Goal: Task Accomplishment & Management: Complete application form

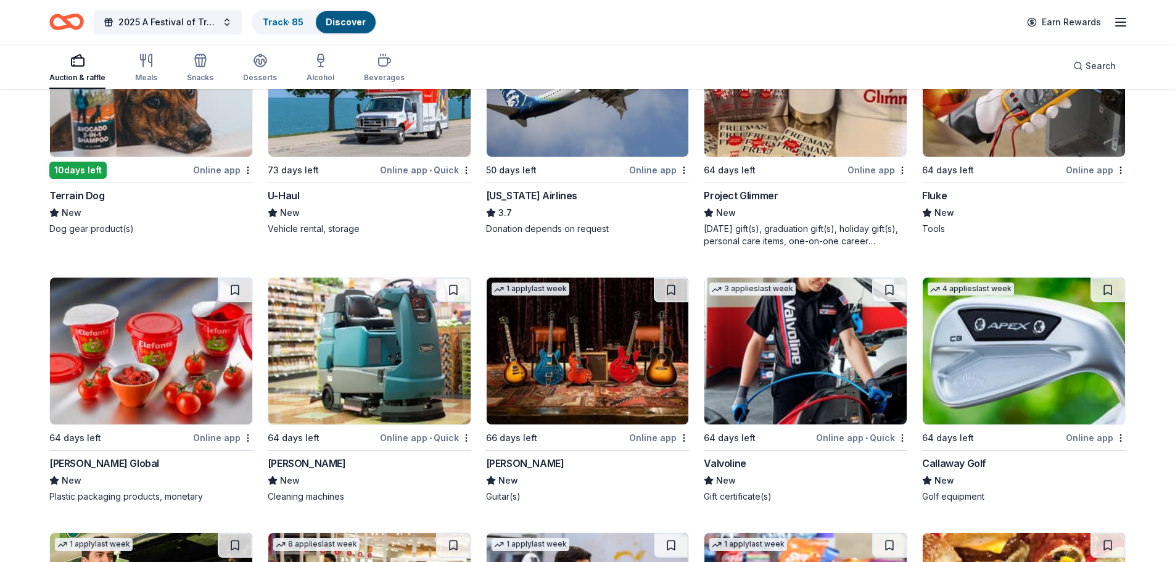
scroll to position [5035, 0]
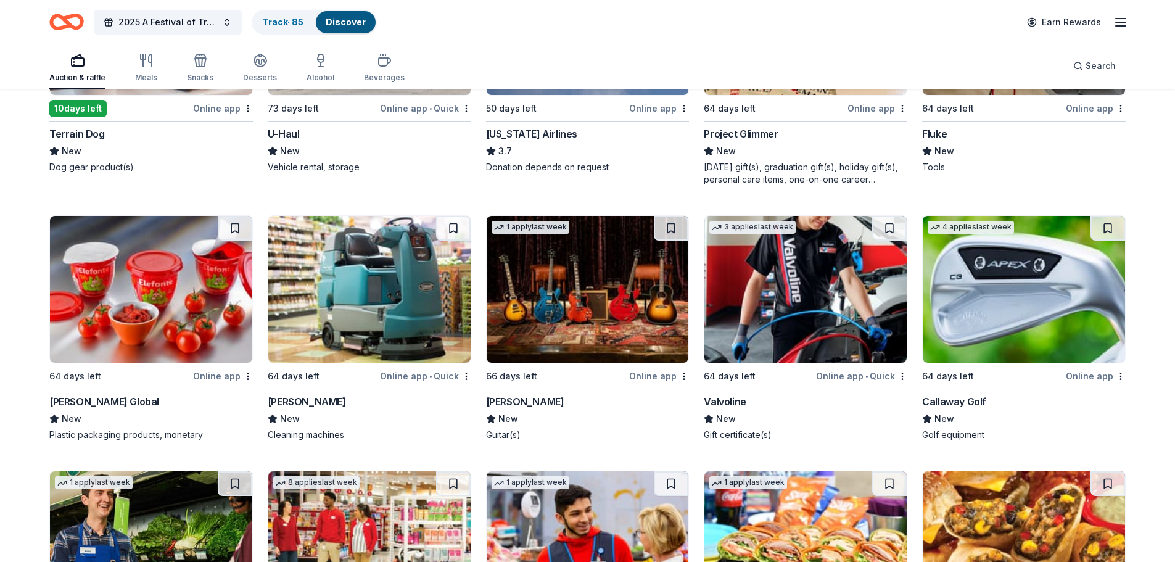
click at [588, 305] on img at bounding box center [588, 289] width 202 height 147
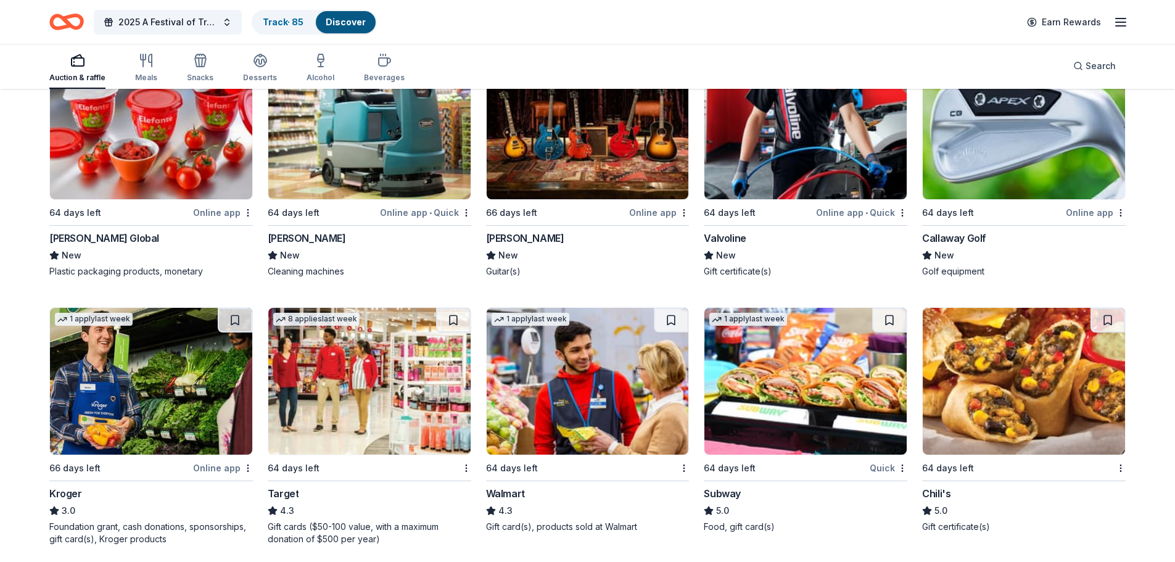
scroll to position [5220, 0]
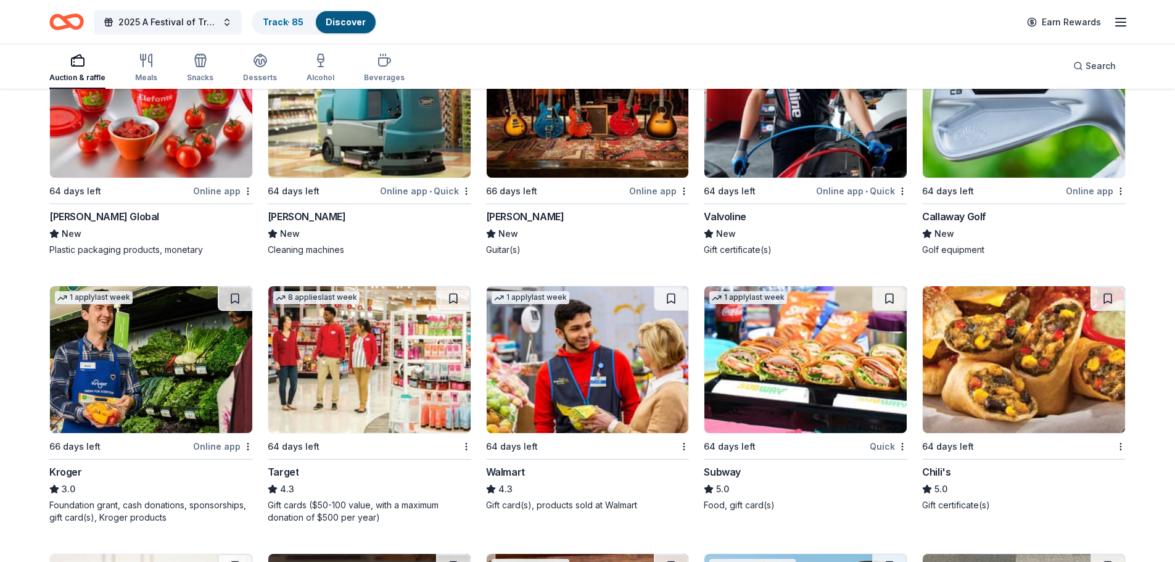
click at [178, 355] on img at bounding box center [151, 359] width 202 height 147
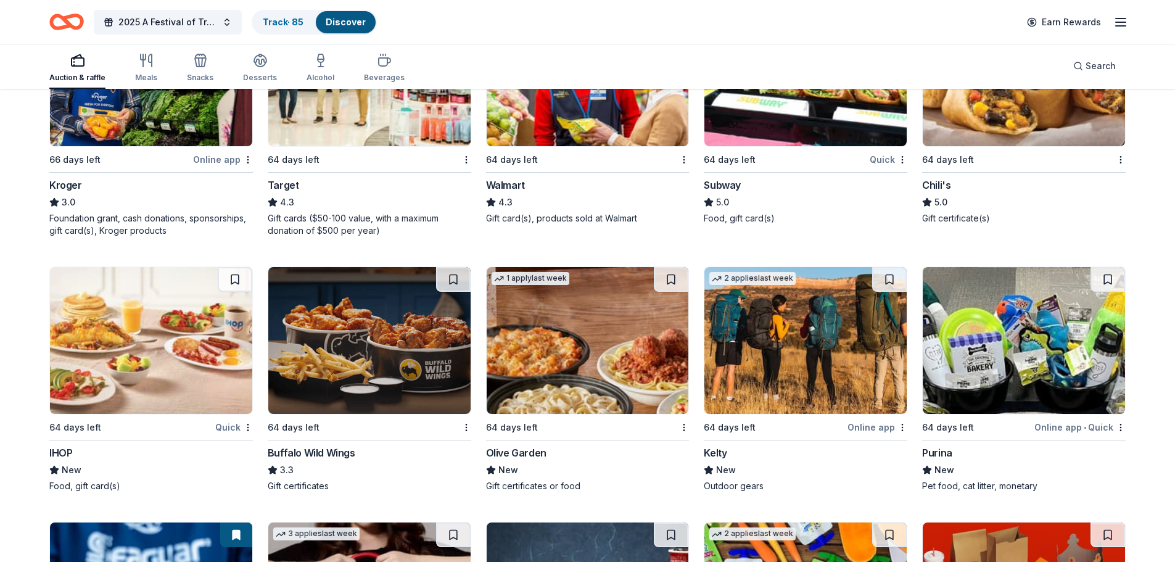
scroll to position [5528, 0]
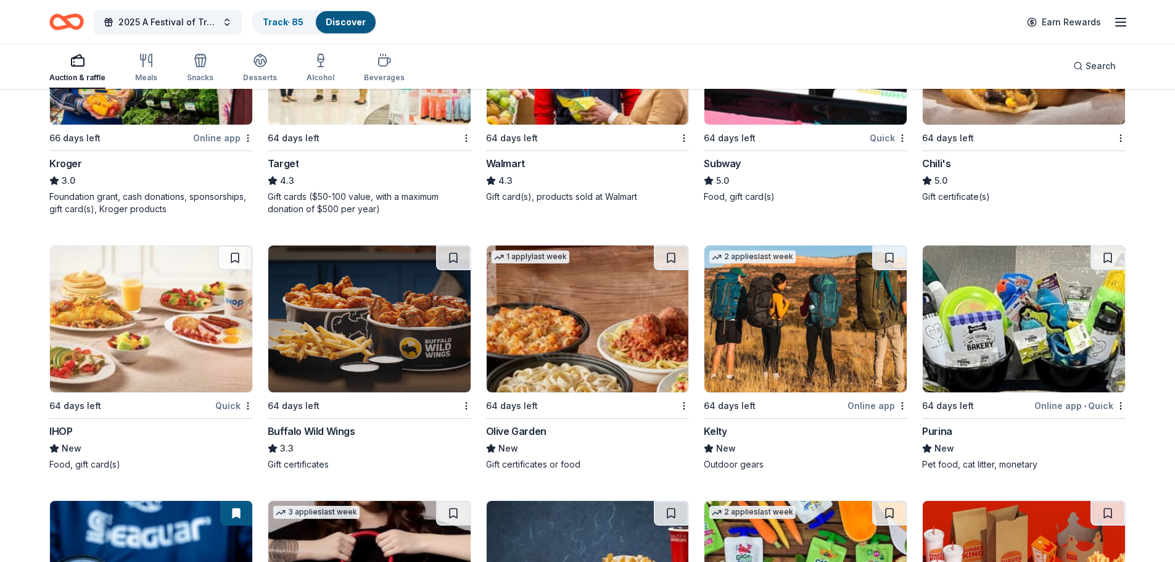
click at [168, 322] on img at bounding box center [151, 318] width 202 height 147
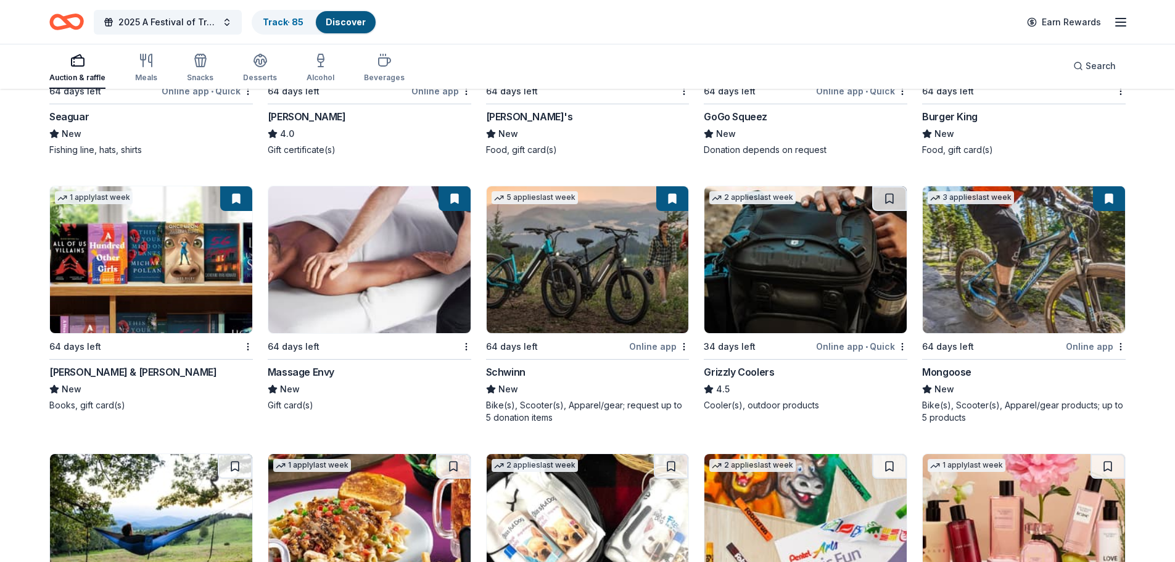
scroll to position [6120, 0]
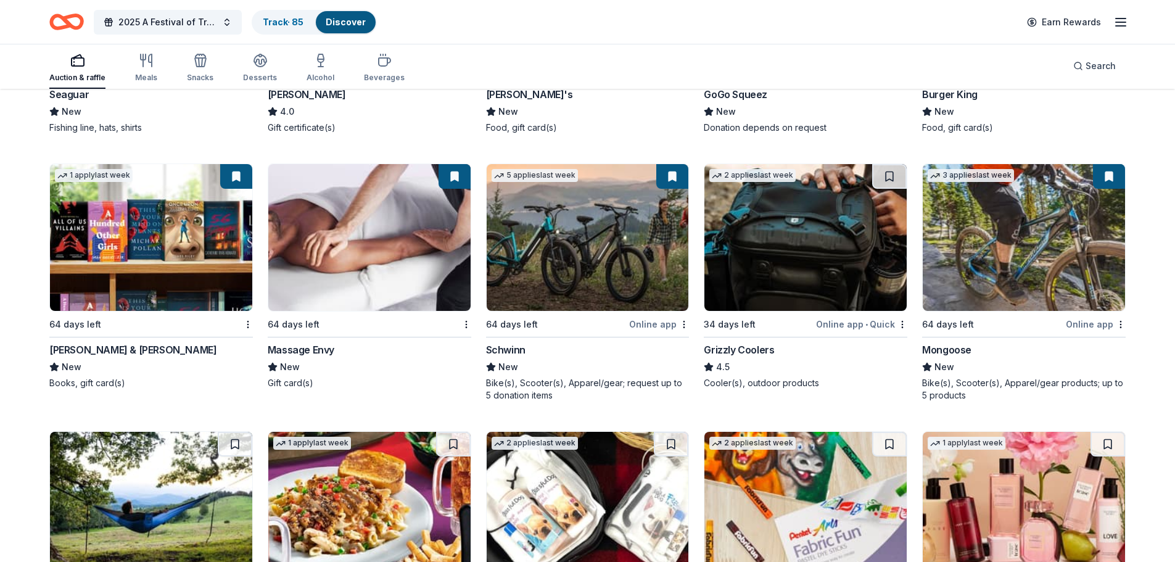
click at [168, 263] on img at bounding box center [151, 237] width 202 height 147
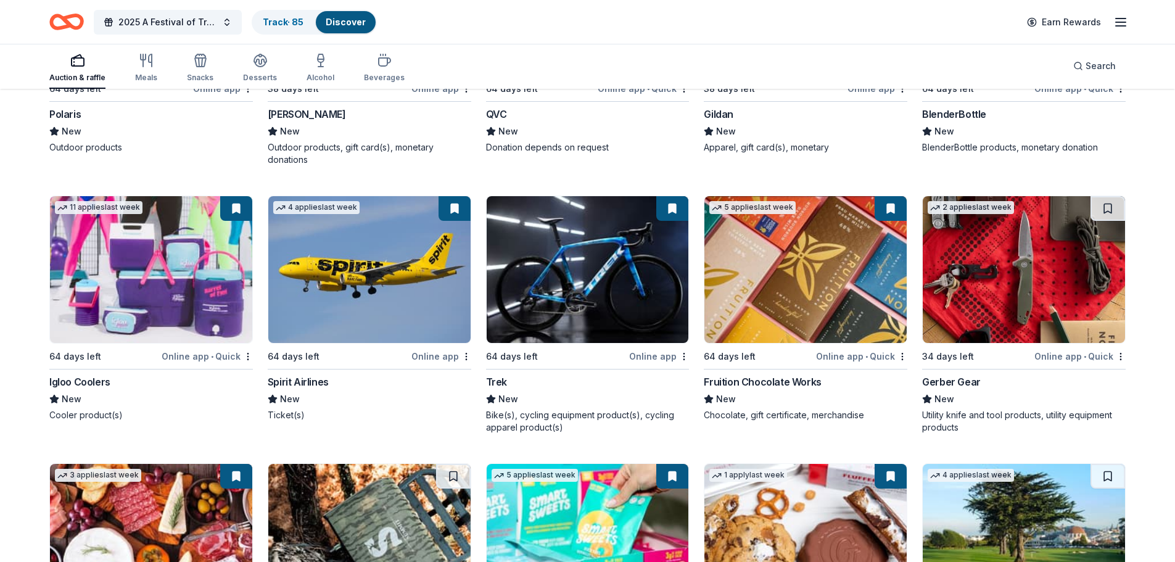
scroll to position [7169, 0]
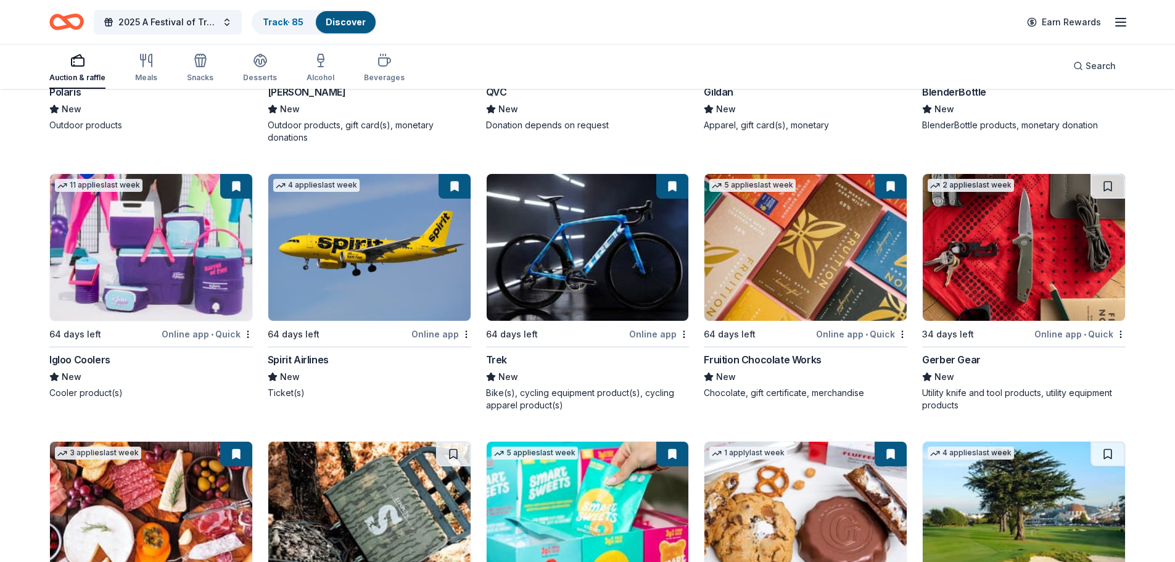
click at [129, 274] on img at bounding box center [151, 247] width 202 height 147
click at [510, 268] on img at bounding box center [588, 247] width 202 height 147
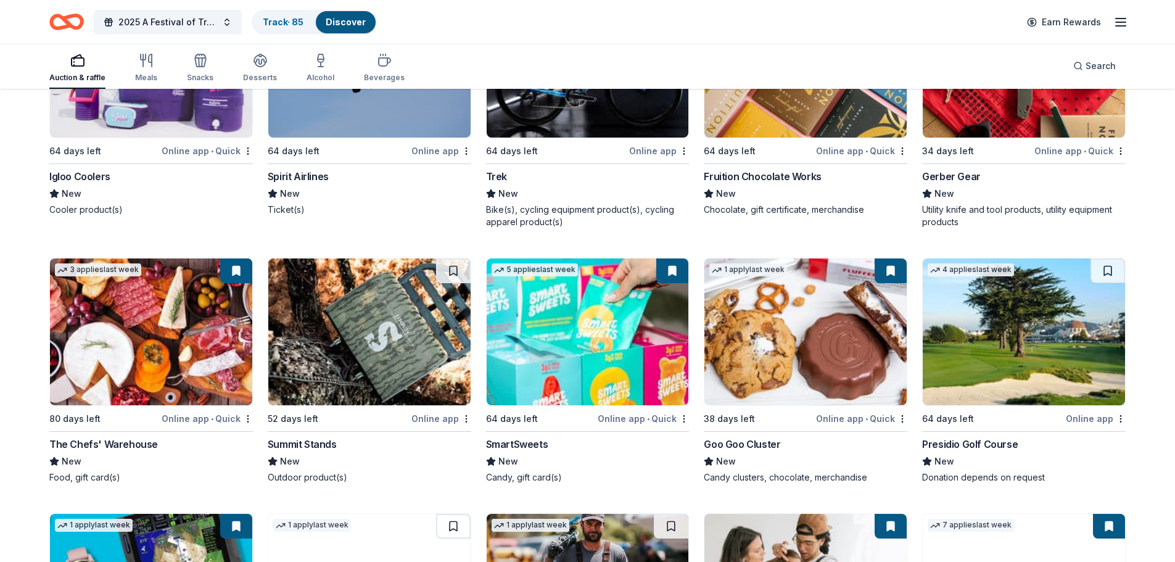
scroll to position [7354, 0]
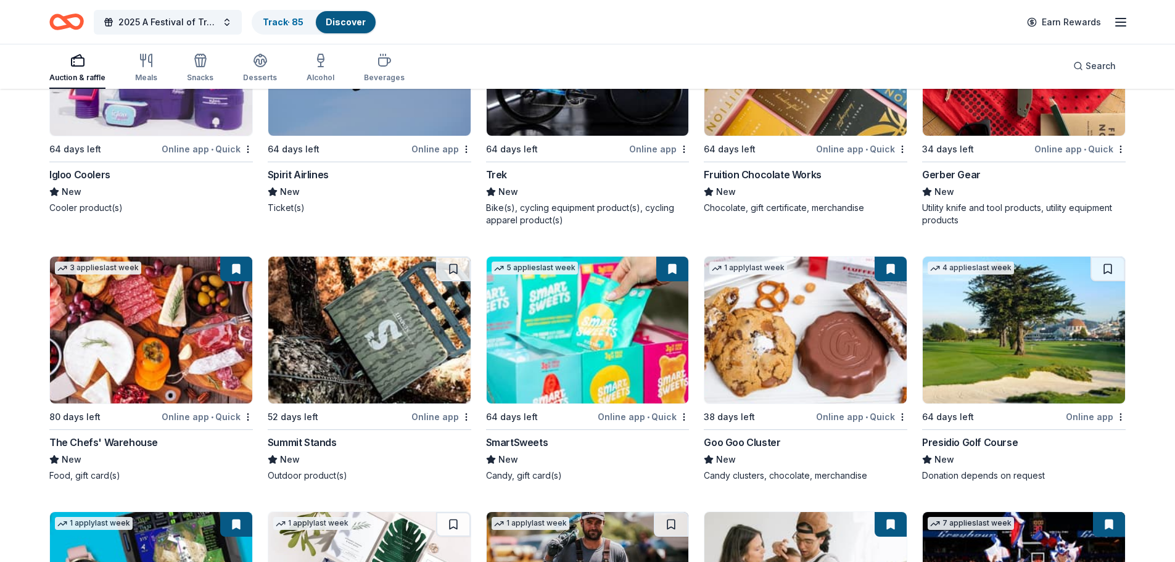
click at [764, 357] on img at bounding box center [805, 330] width 202 height 147
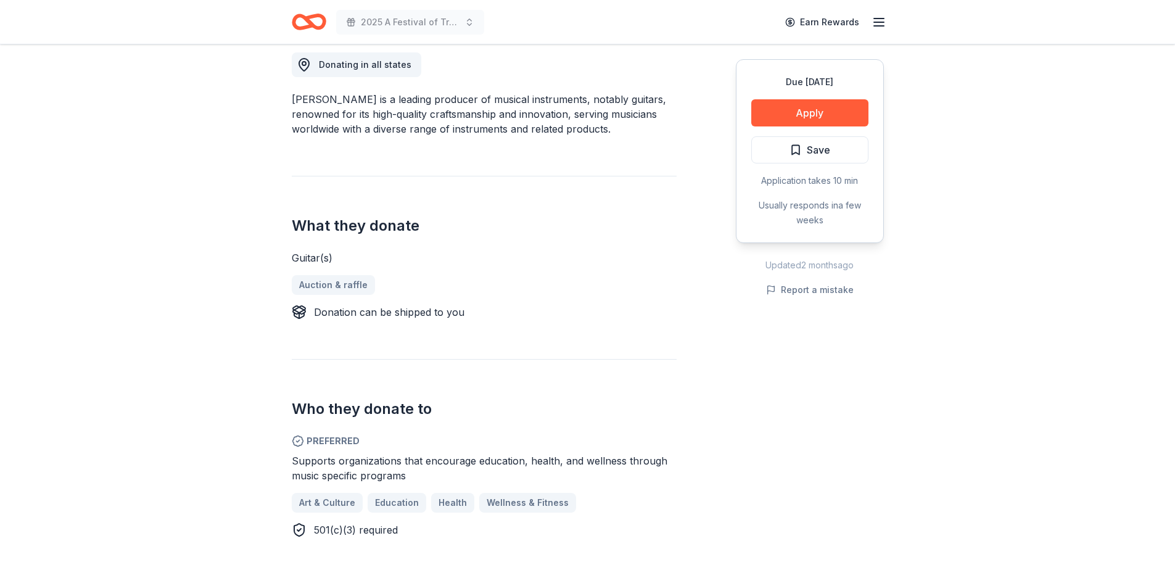
scroll to position [370, 0]
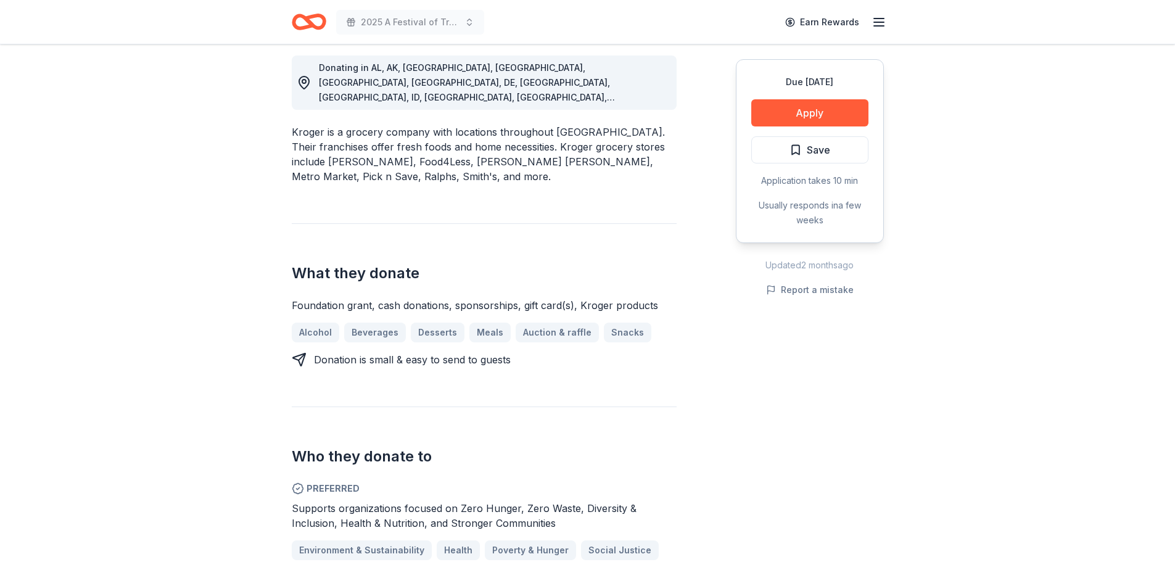
scroll to position [370, 0]
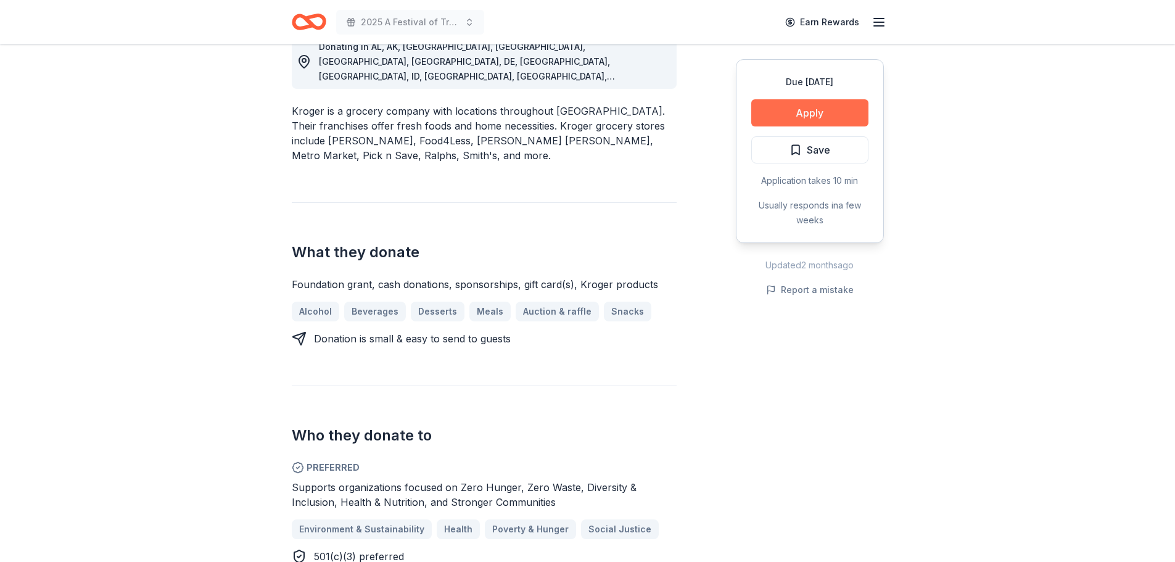
click at [829, 115] on button "Apply" at bounding box center [809, 112] width 117 height 27
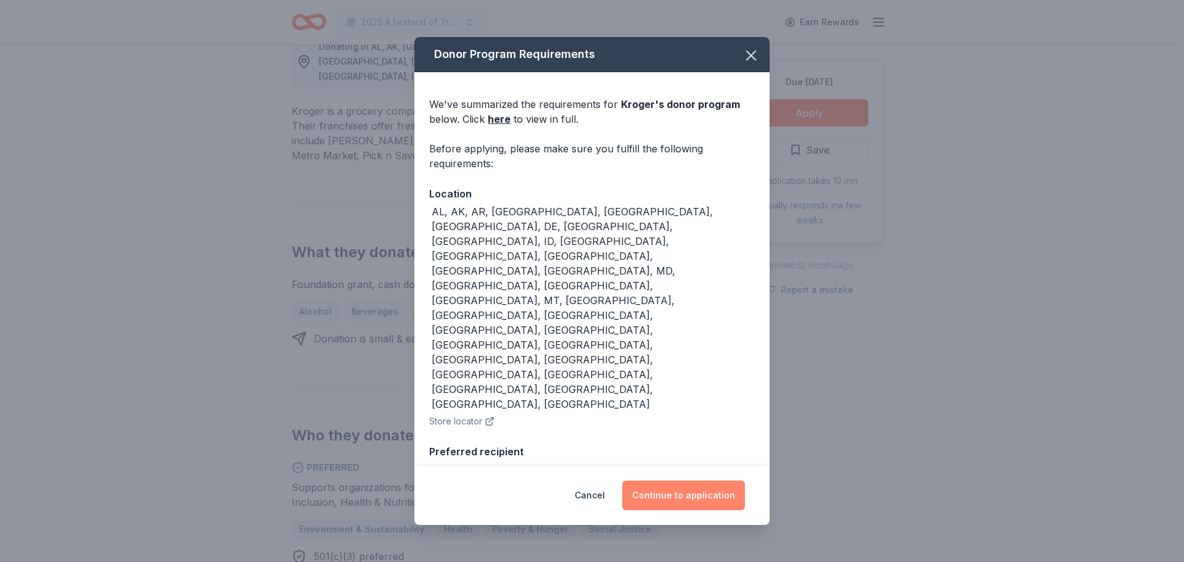
click at [664, 480] on button "Continue to application" at bounding box center [683, 495] width 123 height 30
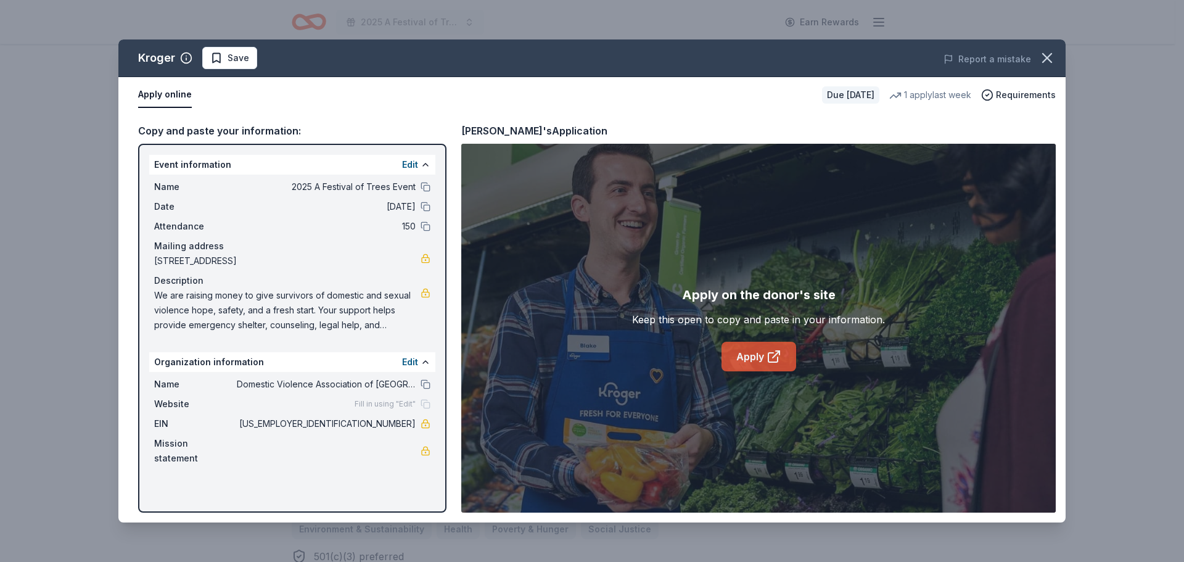
click at [742, 352] on link "Apply" at bounding box center [758, 357] width 75 height 30
click at [1057, 55] on button "button" at bounding box center [1047, 57] width 27 height 27
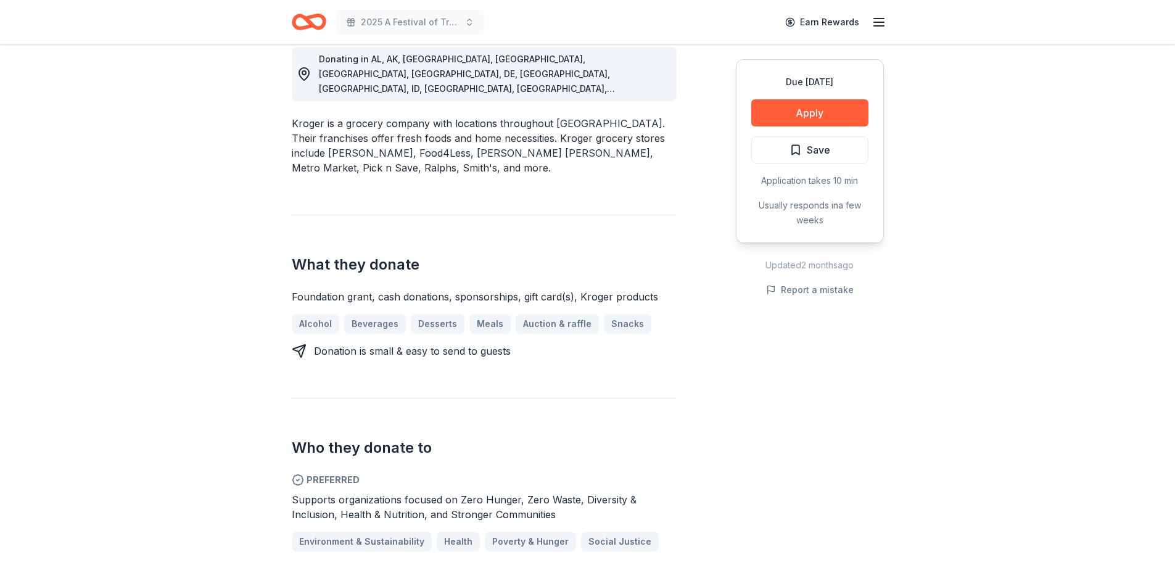
scroll to position [185, 0]
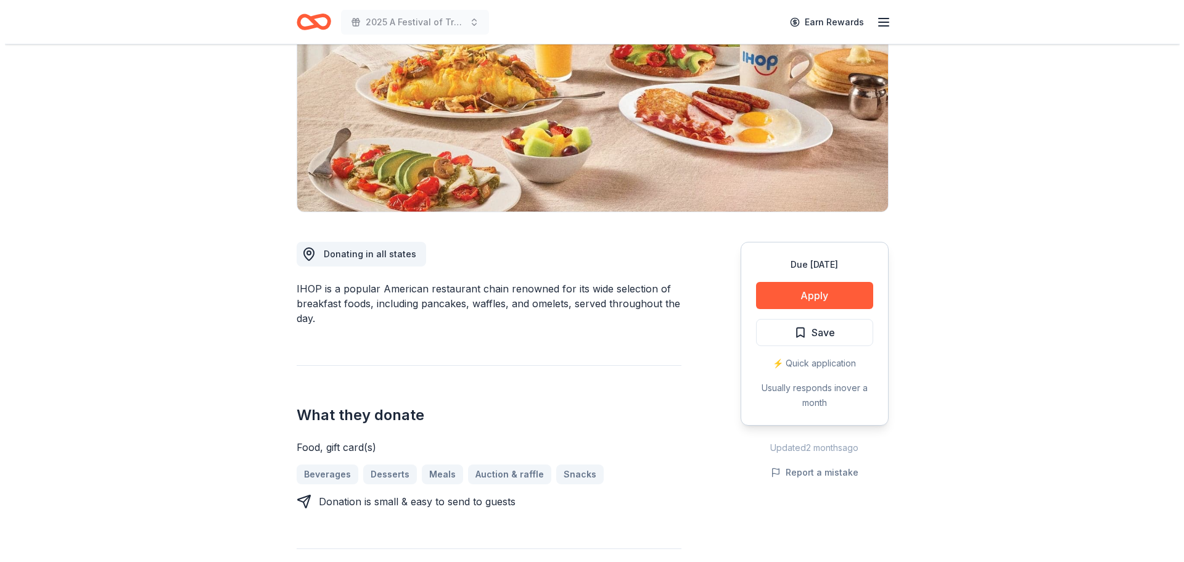
scroll to position [185, 0]
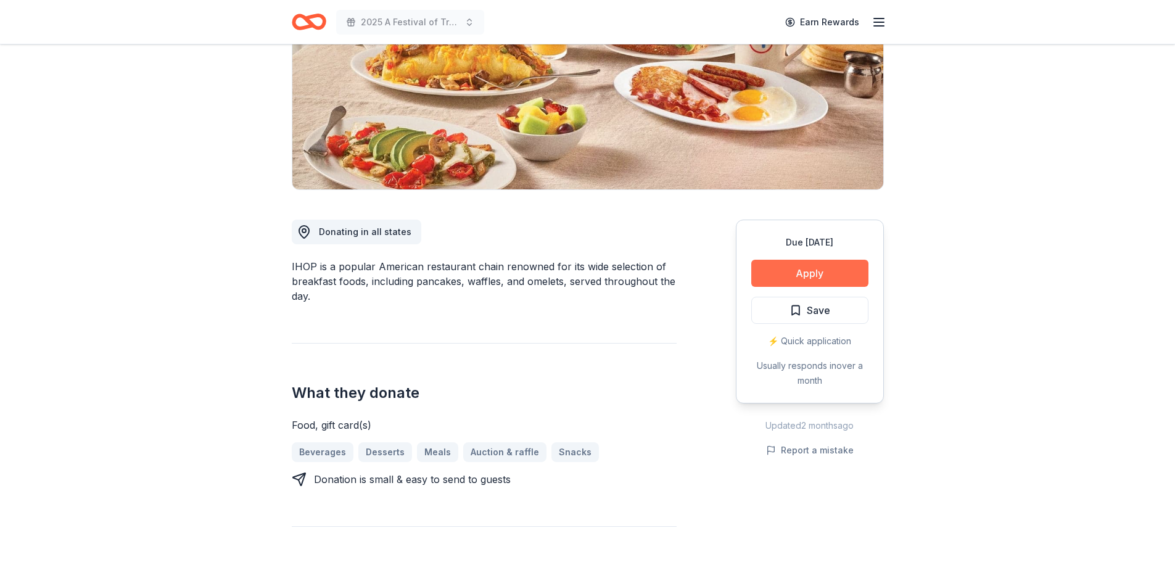
click at [812, 268] on button "Apply" at bounding box center [809, 273] width 117 height 27
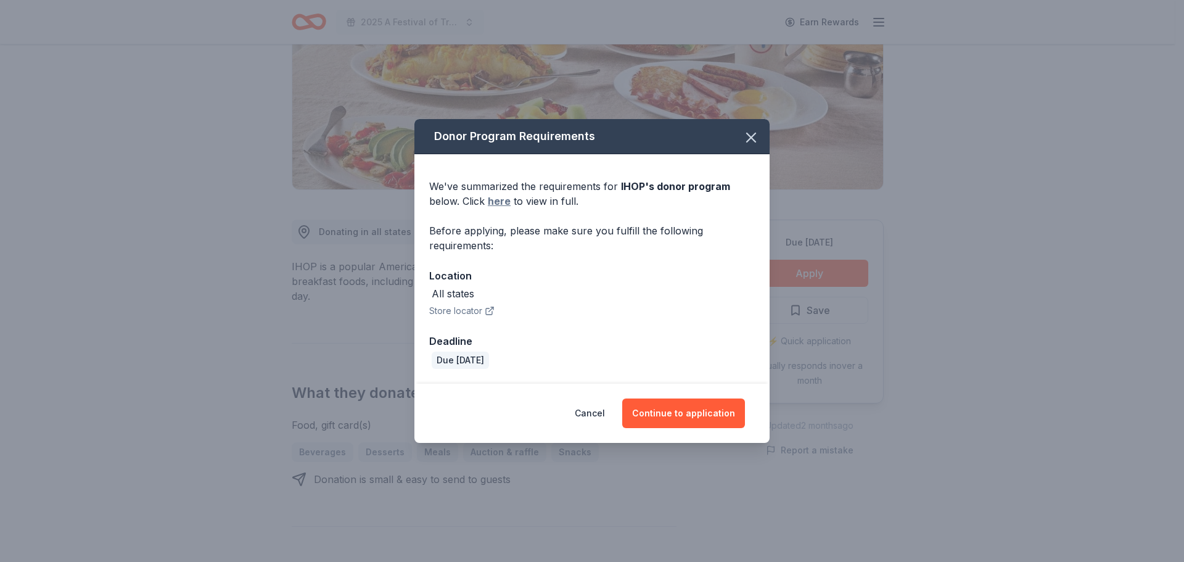
click at [488, 203] on link "here" at bounding box center [499, 201] width 23 height 15
click at [660, 412] on button "Continue to application" at bounding box center [683, 413] width 123 height 30
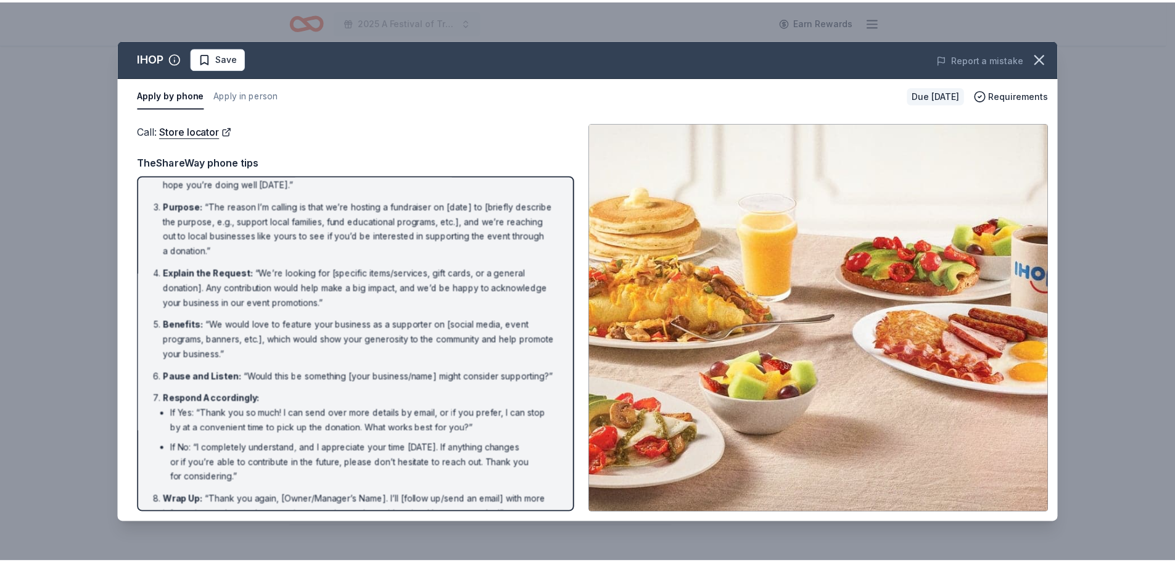
scroll to position [97, 0]
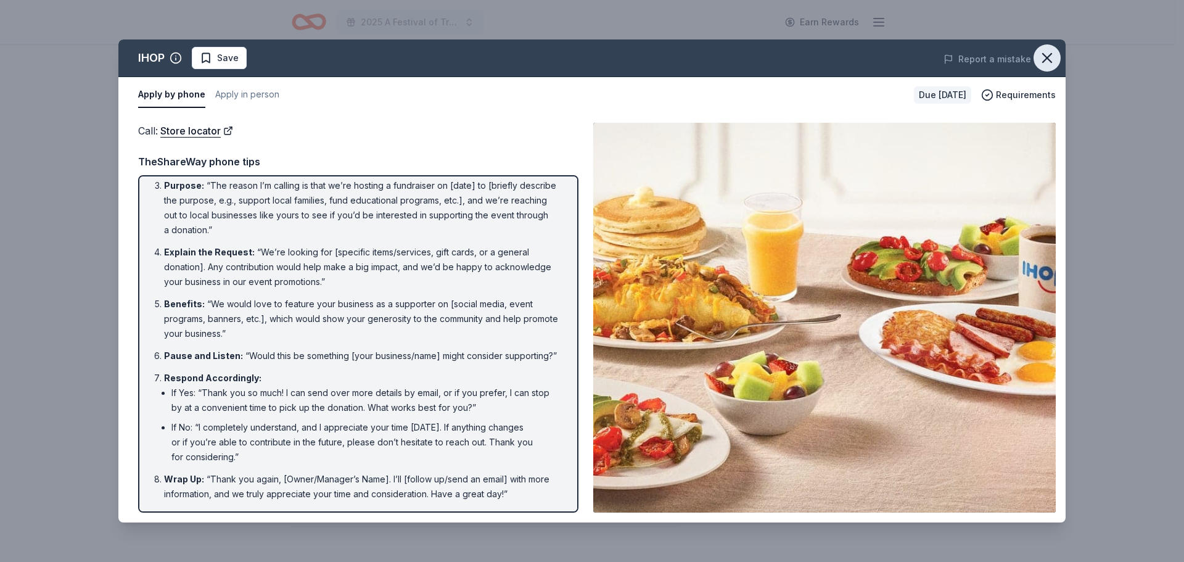
click at [1048, 55] on icon "button" at bounding box center [1046, 57] width 17 height 17
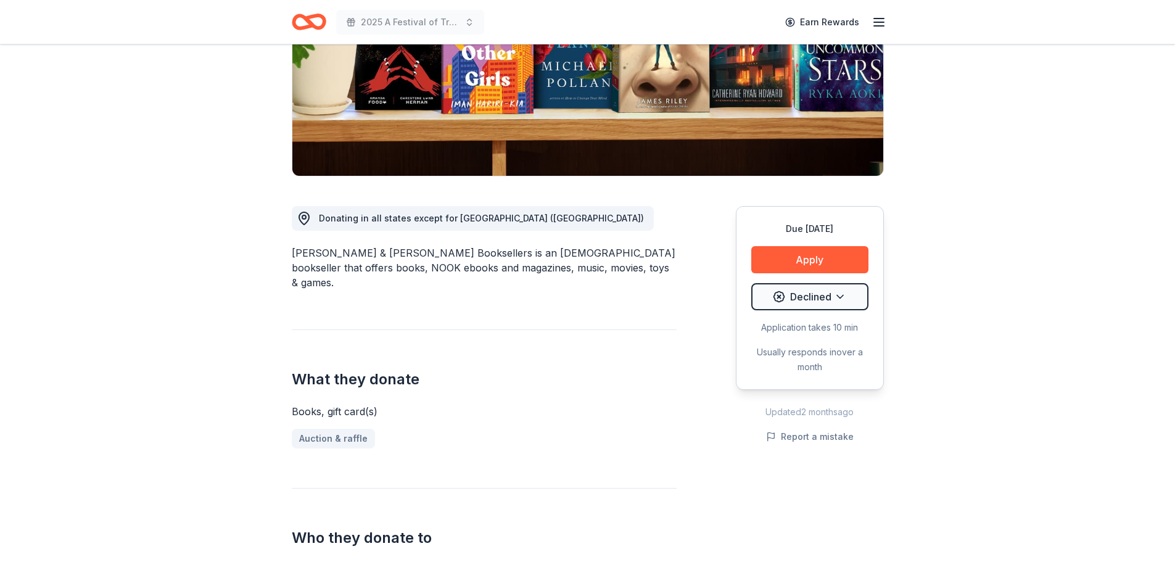
scroll to position [247, 0]
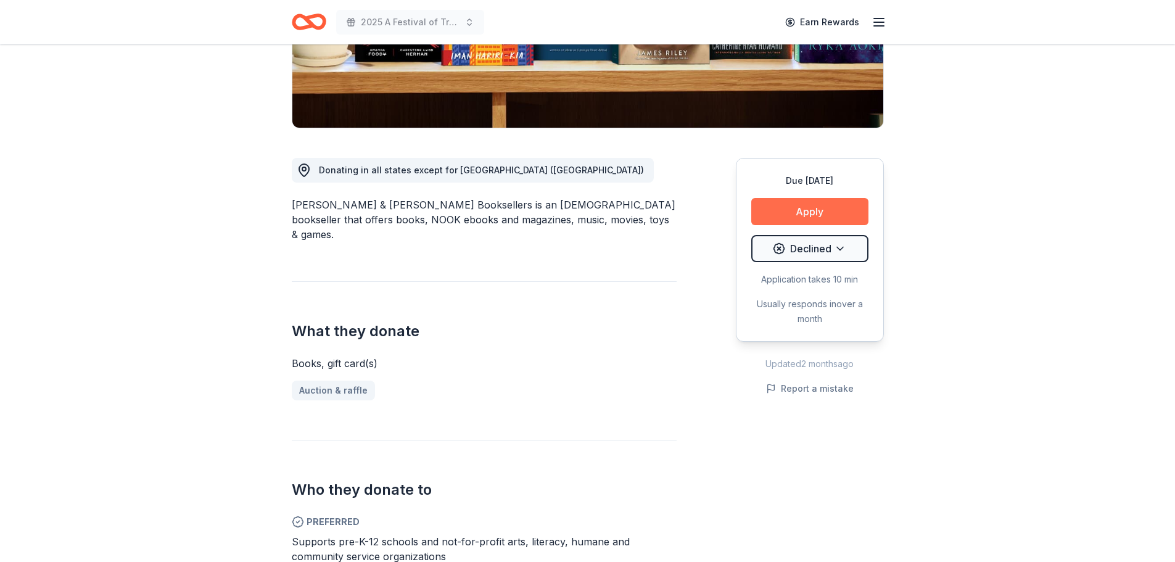
click at [784, 207] on button "Apply" at bounding box center [809, 211] width 117 height 27
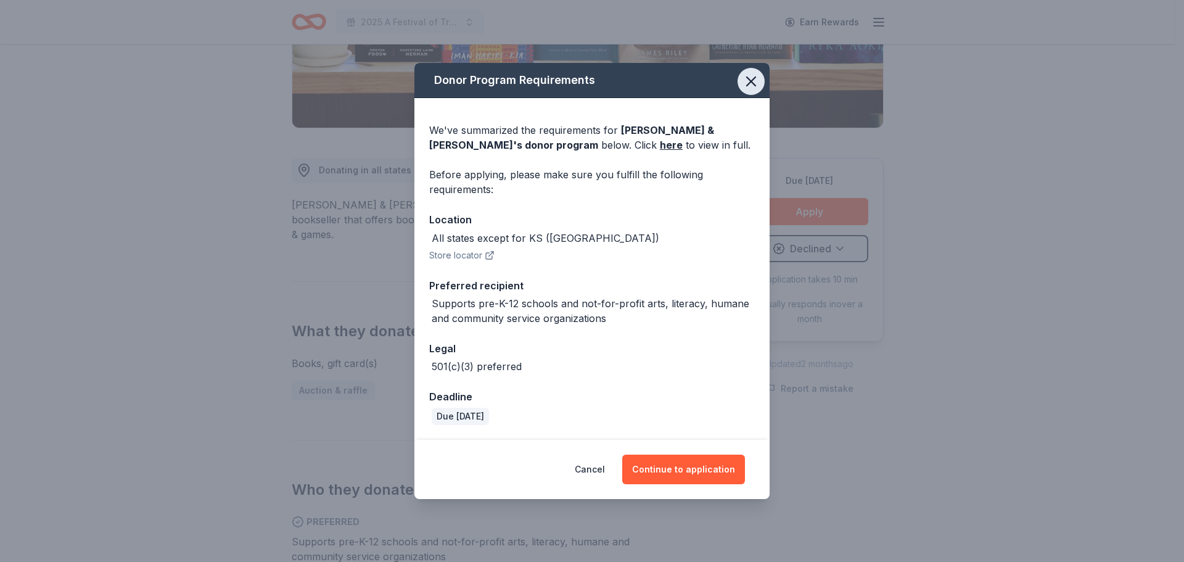
click at [755, 81] on icon "button" at bounding box center [750, 81] width 17 height 17
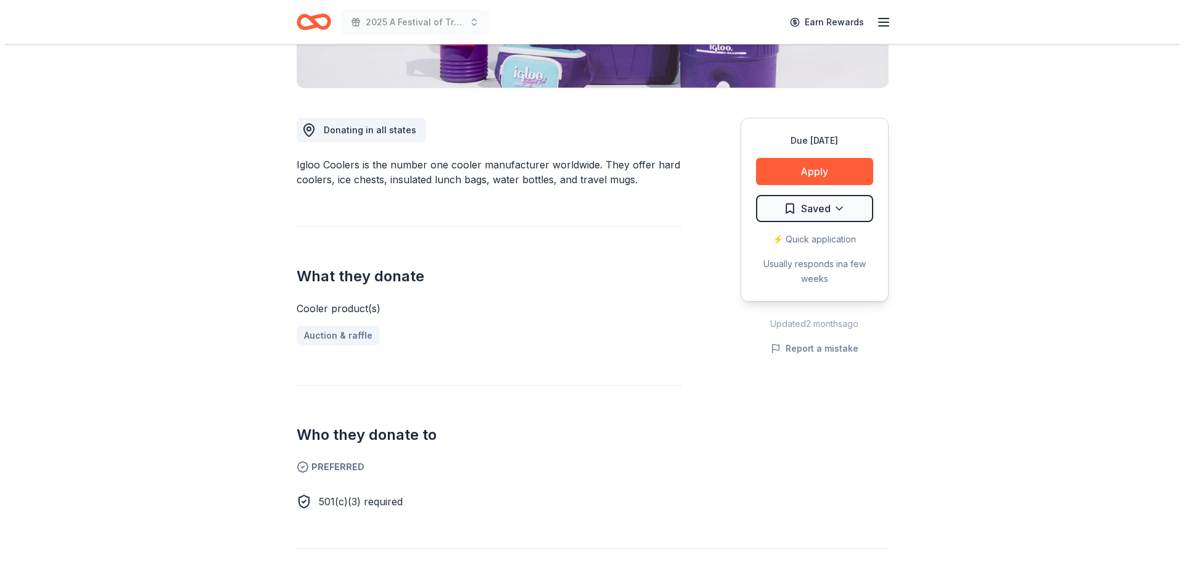
scroll to position [308, 0]
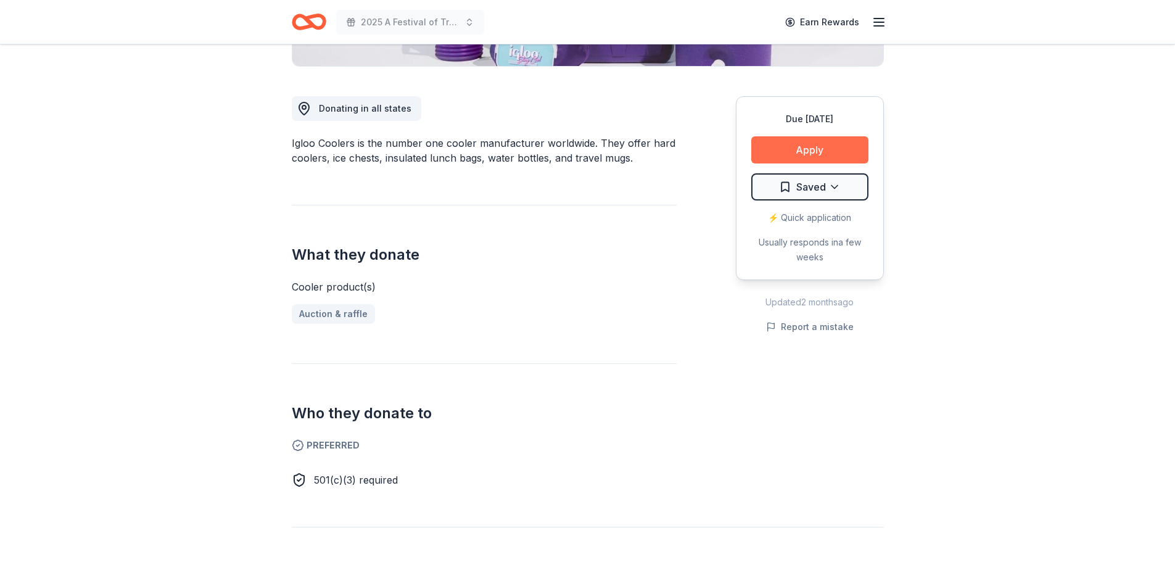
click at [808, 157] on button "Apply" at bounding box center [809, 149] width 117 height 27
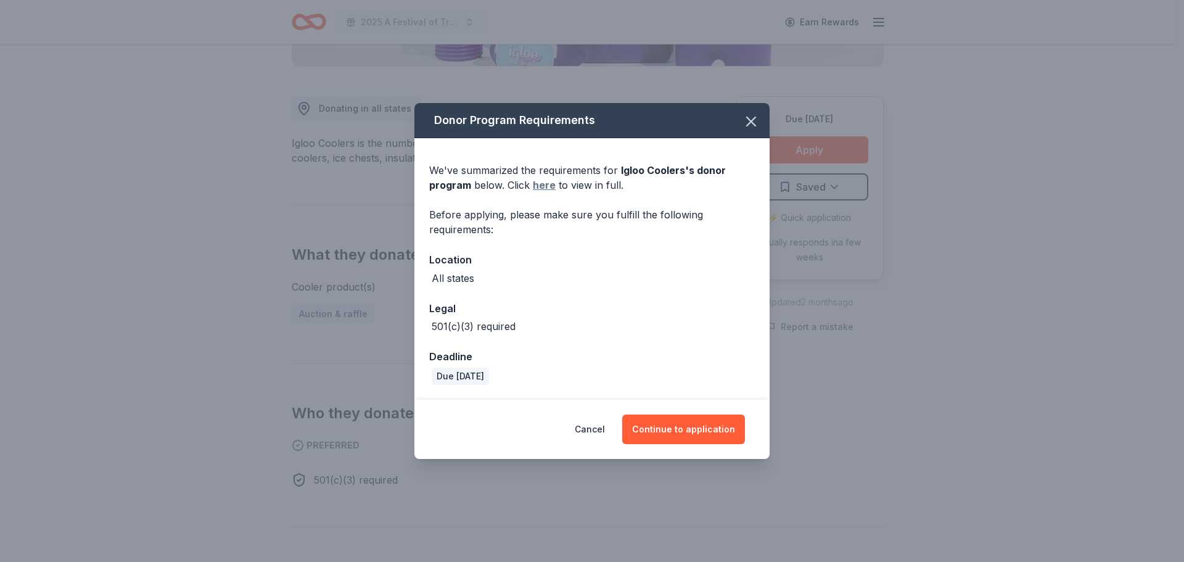
click at [549, 184] on link "here" at bounding box center [544, 185] width 23 height 15
click at [689, 423] on button "Continue to application" at bounding box center [683, 429] width 123 height 30
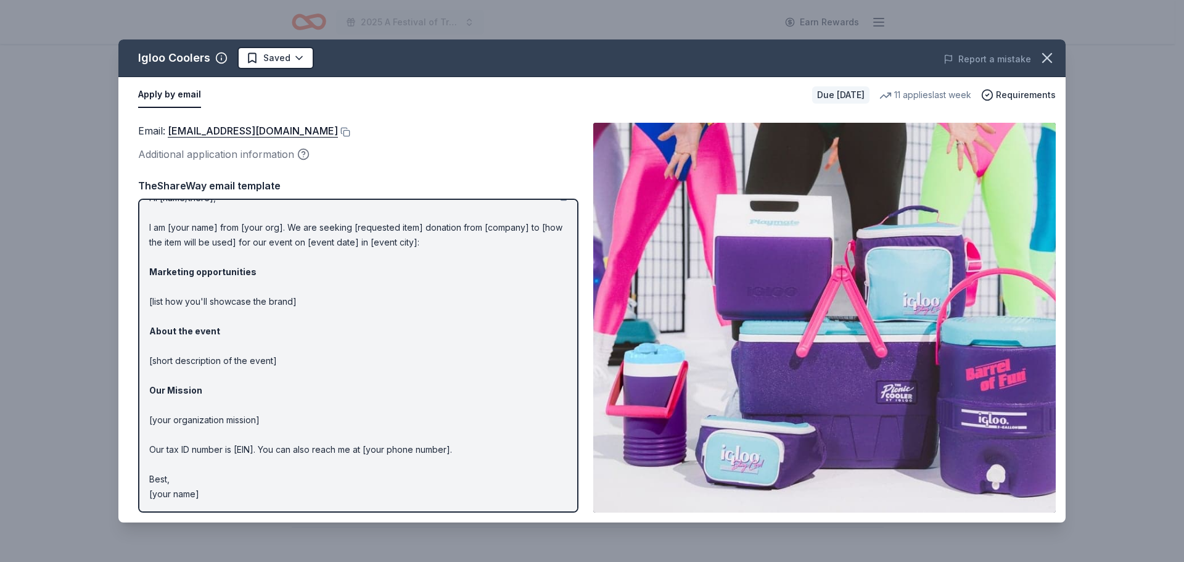
scroll to position [0, 0]
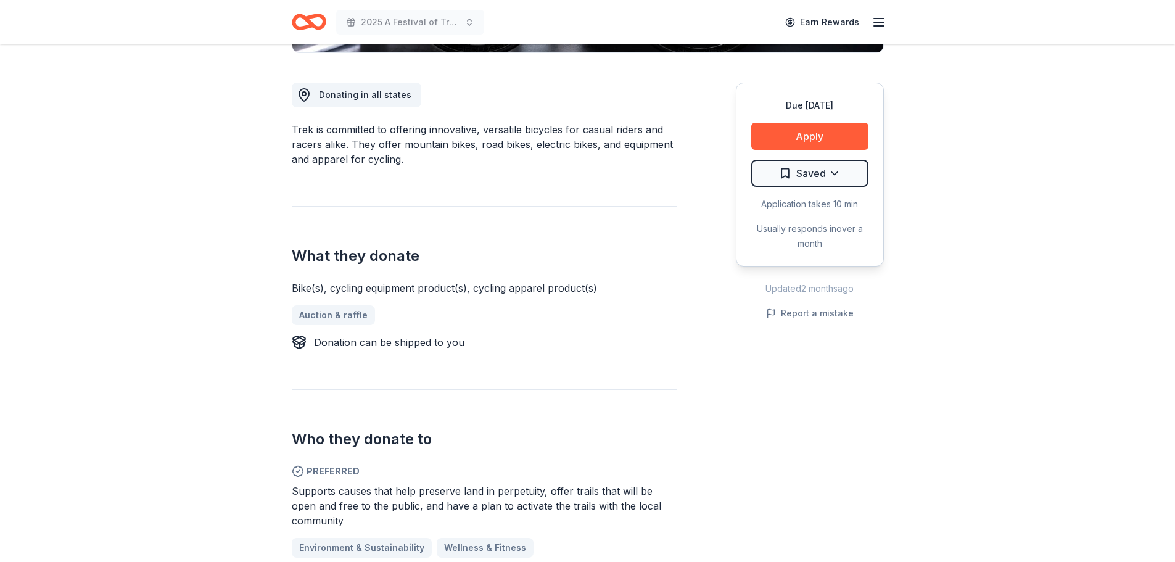
scroll to position [308, 0]
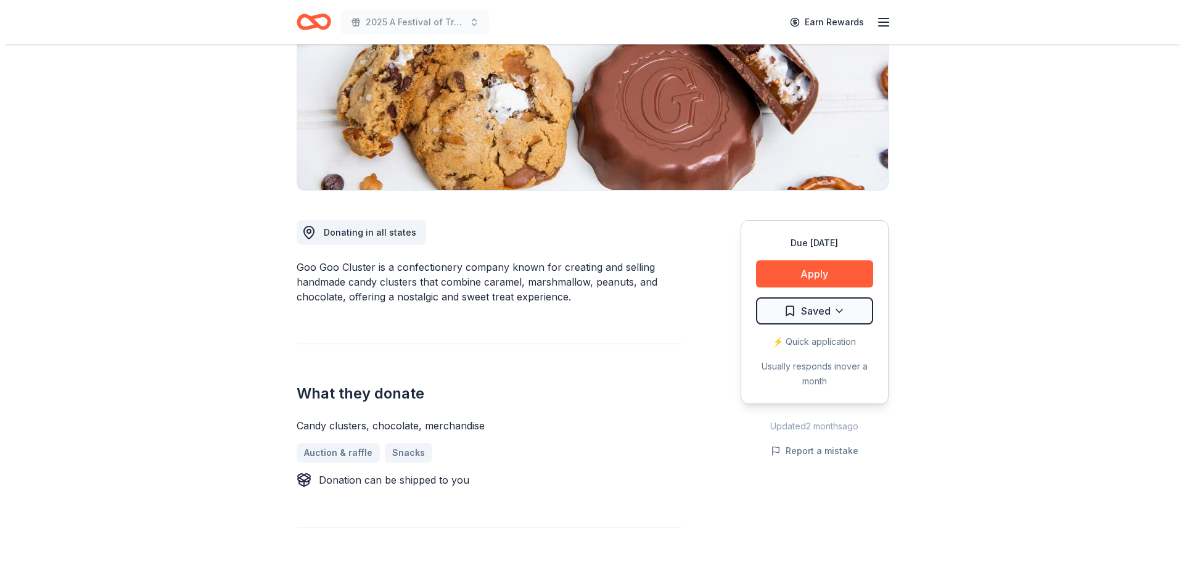
scroll to position [185, 0]
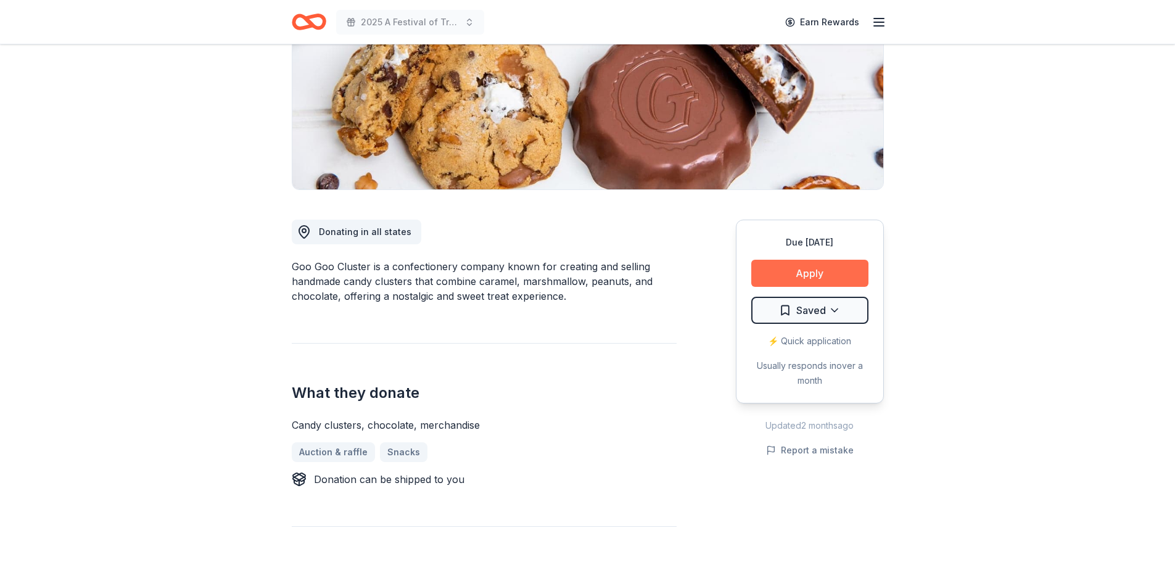
click at [790, 273] on button "Apply" at bounding box center [809, 273] width 117 height 27
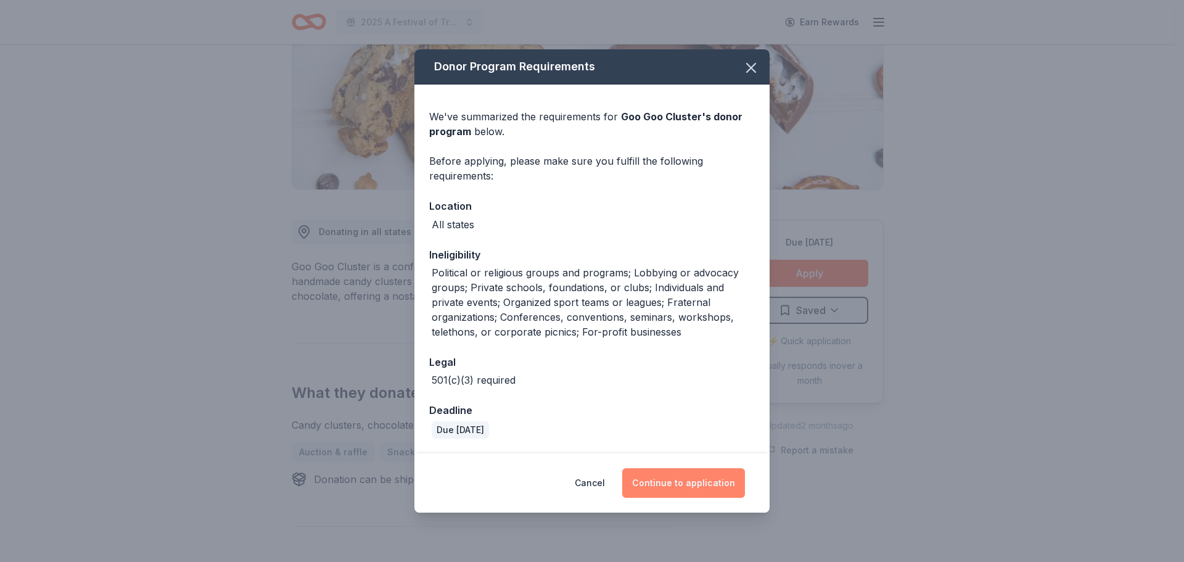
click at [696, 476] on button "Continue to application" at bounding box center [683, 483] width 123 height 30
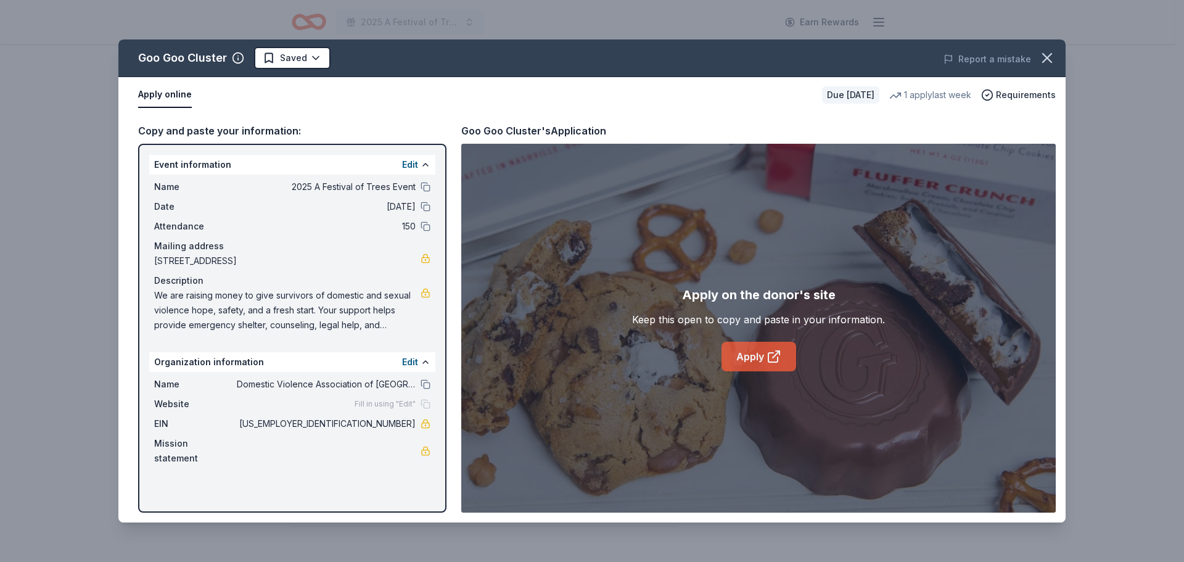
click at [757, 358] on link "Apply" at bounding box center [758, 357] width 75 height 30
